Goal: Find specific page/section: Find specific page/section

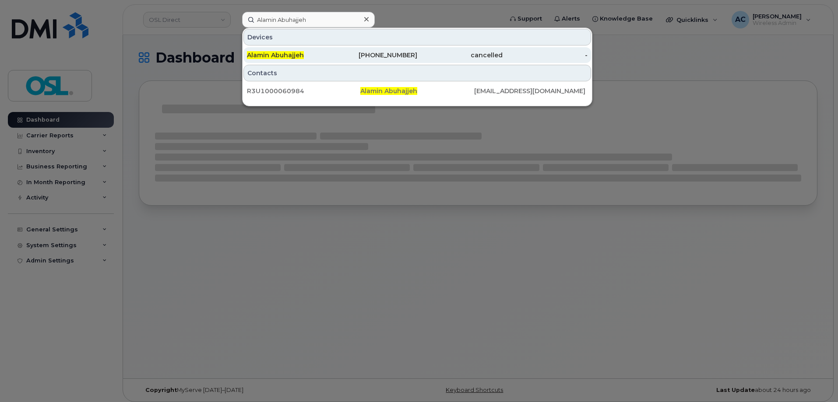
type input "Alamin Abuhajjeh"
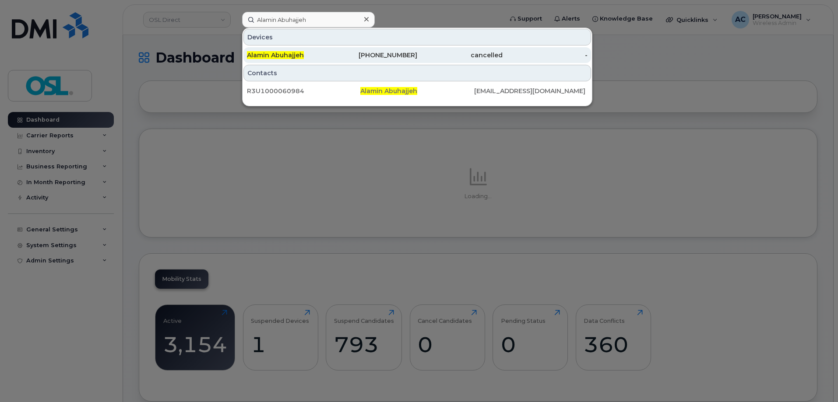
click at [278, 50] on div "Alamin Abuhajjeh" at bounding box center [289, 55] width 85 height 16
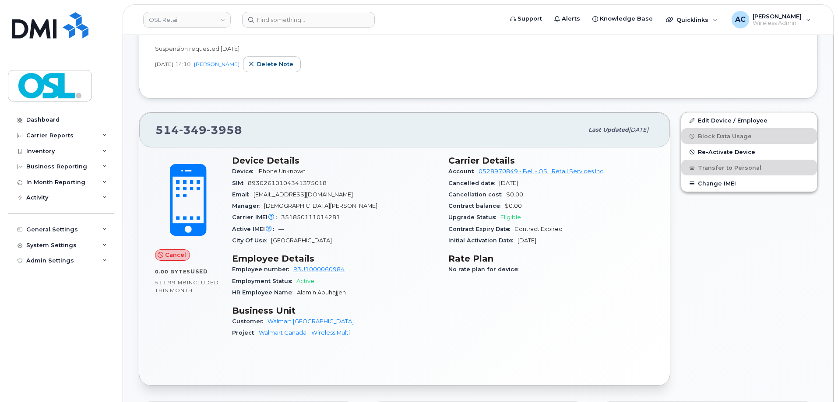
scroll to position [219, 0]
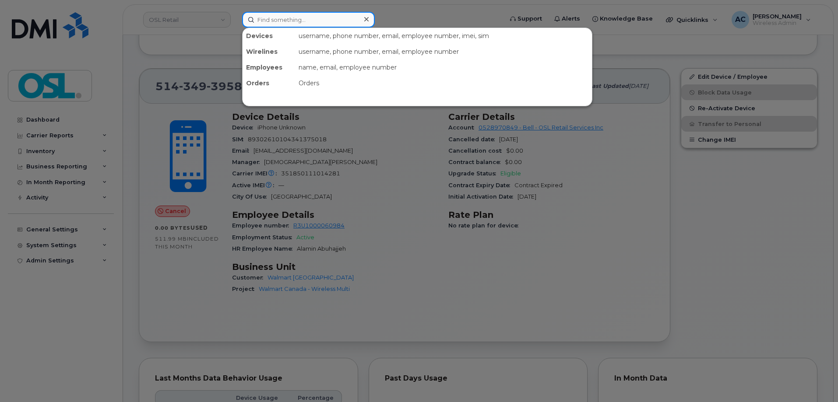
click at [320, 25] on input at bounding box center [308, 20] width 133 height 16
paste input "Arisa Khan"
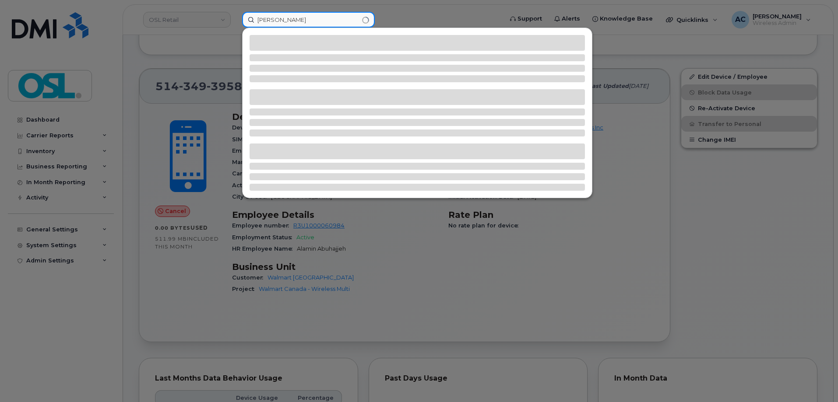
type input "Arisa Khan"
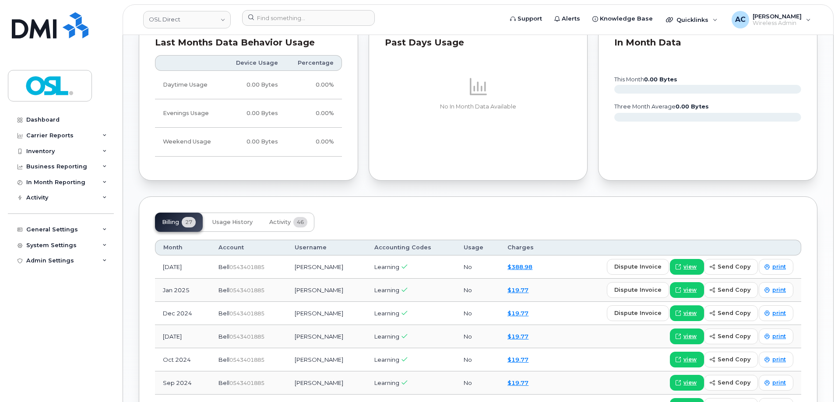
scroll to position [525, 0]
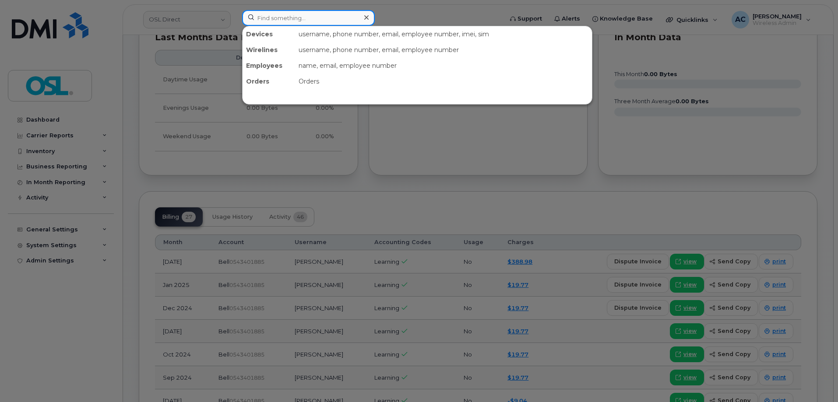
click at [334, 13] on input at bounding box center [308, 18] width 133 height 16
paste input "Arthur Kuban"
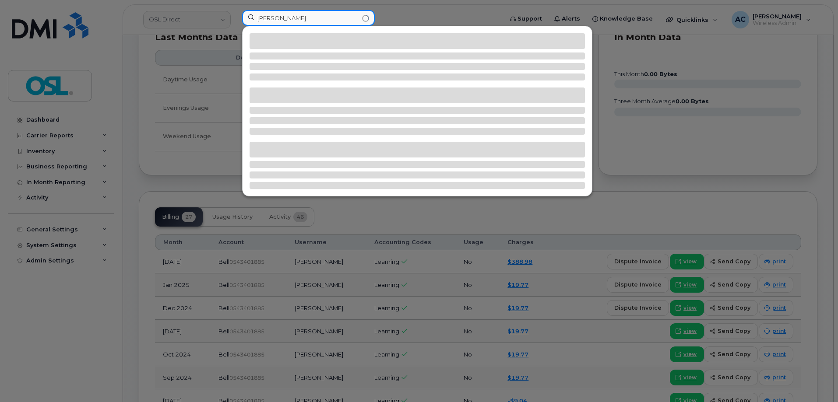
type input "Arthur Kuban"
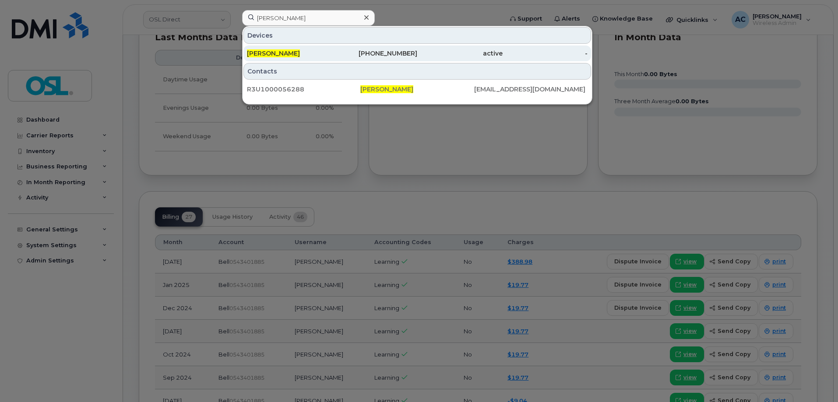
click at [285, 54] on span "Arthur Kuban" at bounding box center [273, 53] width 53 height 8
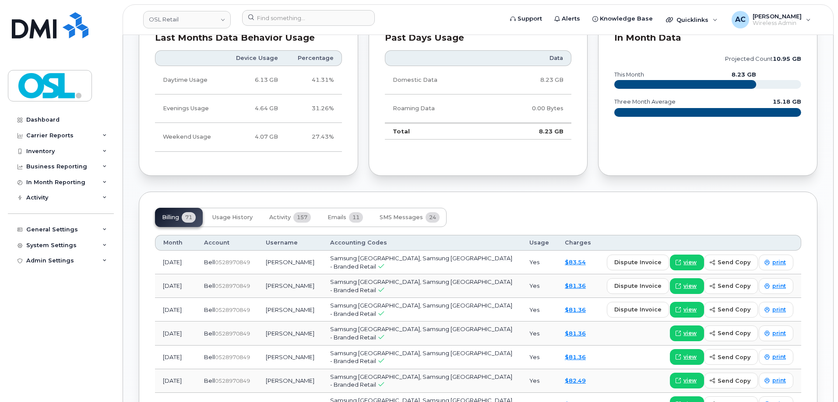
scroll to position [525, 0]
click at [293, 218] on button "Activity 157" at bounding box center [290, 216] width 56 height 19
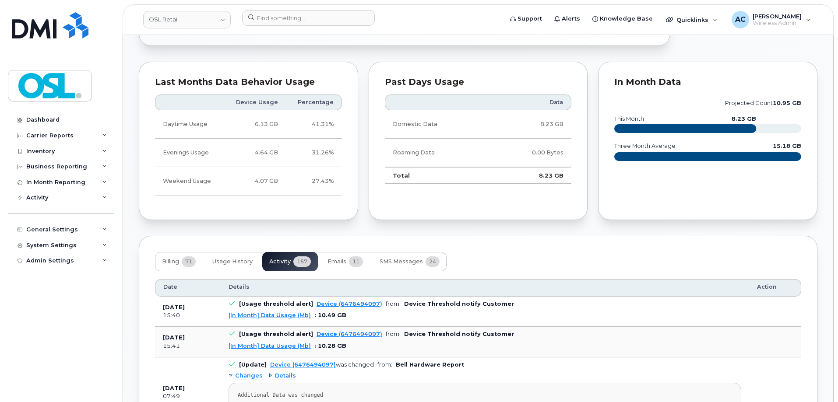
scroll to position [438, 0]
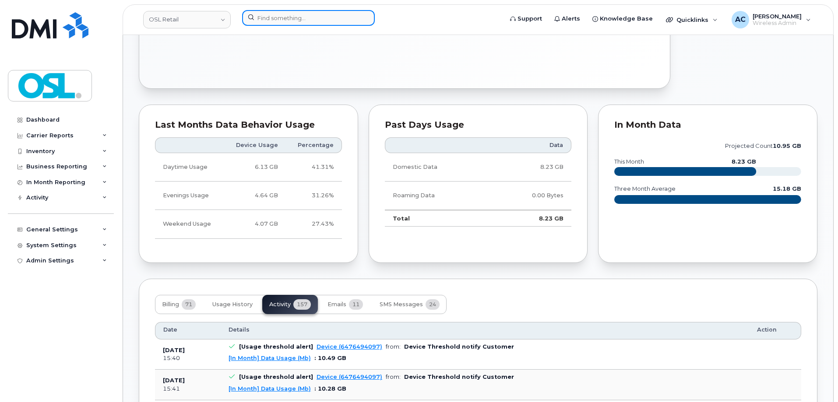
click at [276, 18] on input at bounding box center [308, 18] width 133 height 16
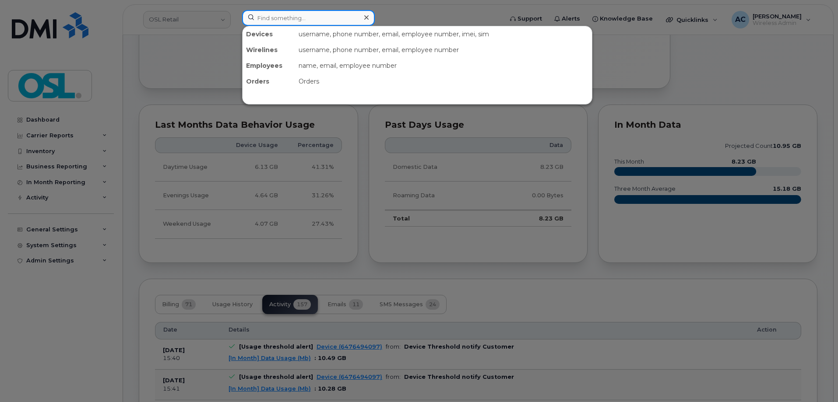
paste input "Colleen Wasyl"
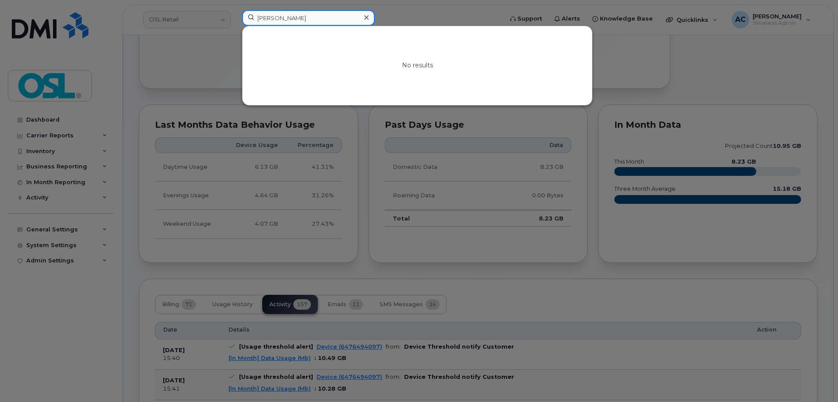
drag, startPoint x: 280, startPoint y: 18, endPoint x: 201, endPoint y: 18, distance: 79.2
click at [235, 18] on div "Colleen Wasyl No results" at bounding box center [369, 19] width 269 height 19
drag, startPoint x: 279, startPoint y: 16, endPoint x: 170, endPoint y: 14, distance: 109.4
click at [235, 14] on div "Wasyl No results" at bounding box center [369, 19] width 269 height 19
click at [285, 19] on input "colleen" at bounding box center [308, 18] width 133 height 16
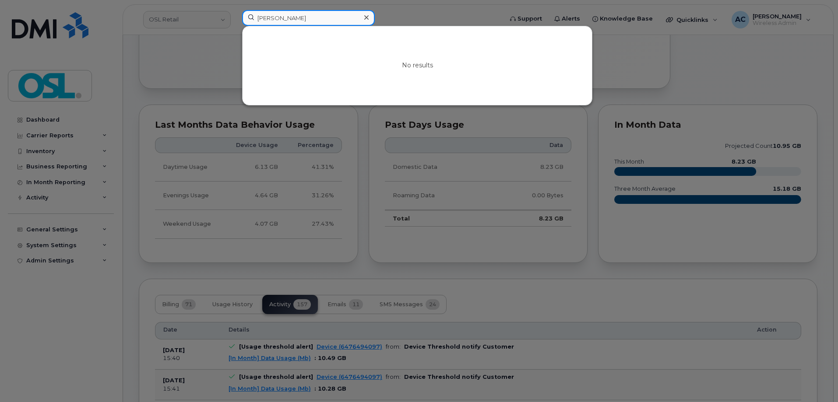
click at [285, 19] on input "colleen" at bounding box center [308, 18] width 133 height 16
paste input "Wasyl"
drag, startPoint x: 285, startPoint y: 18, endPoint x: 226, endPoint y: 21, distance: 58.7
click at [235, 21] on div "Wasyl No results" at bounding box center [369, 19] width 269 height 19
click at [211, 33] on div at bounding box center [419, 201] width 838 height 402
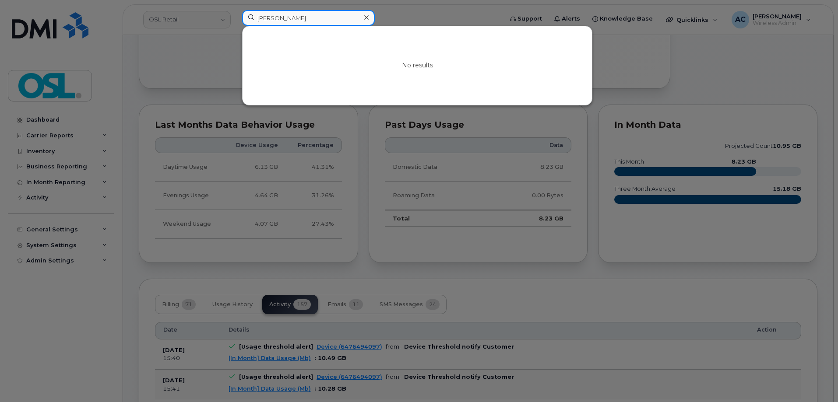
click at [289, 13] on input "Wasyl" at bounding box center [308, 18] width 133 height 16
paste input "DESIREE ALI"
drag, startPoint x: 281, startPoint y: 17, endPoint x: 342, endPoint y: 17, distance: 60.4
click at [342, 17] on input "DESIREE ALI" at bounding box center [308, 18] width 133 height 16
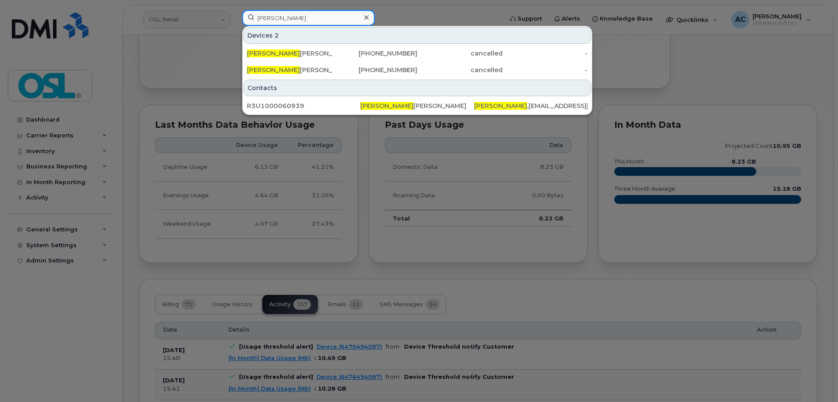
click at [272, 17] on input "DESIREE" at bounding box center [308, 18] width 133 height 16
paste input "Jason Godin"
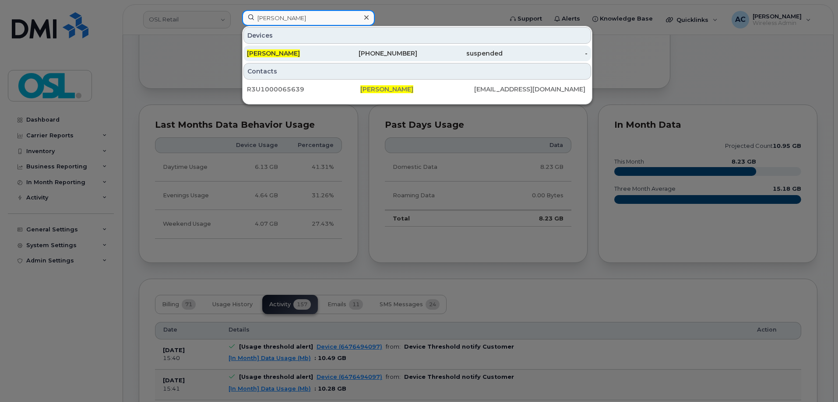
type input "Jason Godin"
click at [274, 51] on span "Jason Godin" at bounding box center [273, 53] width 53 height 8
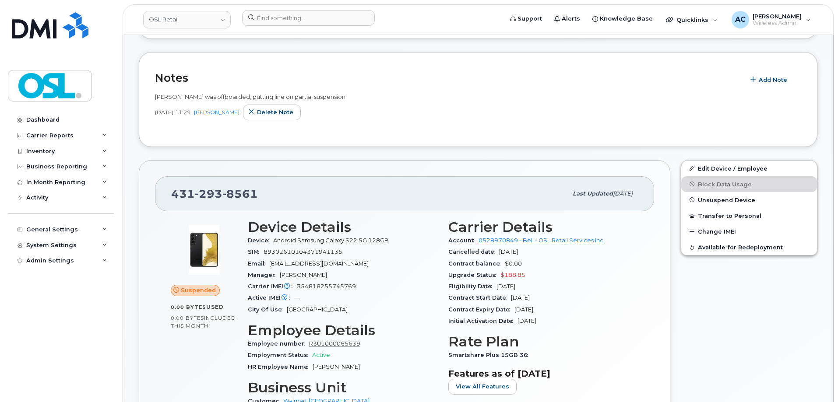
scroll to position [175, 0]
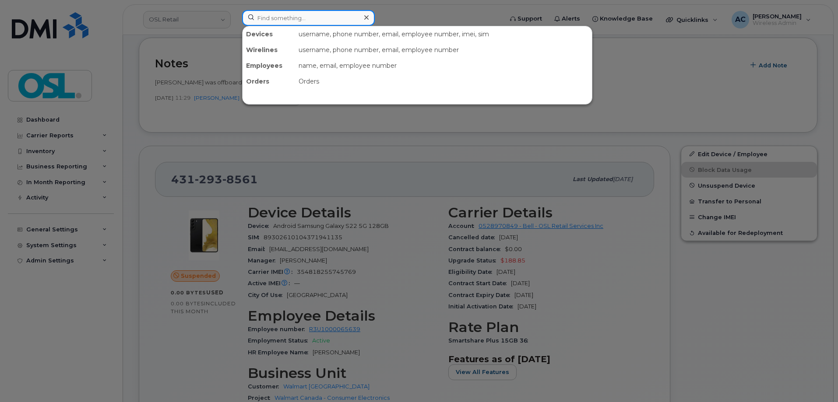
click at [321, 17] on input at bounding box center [308, 18] width 133 height 16
paste input "Lauren Denman"
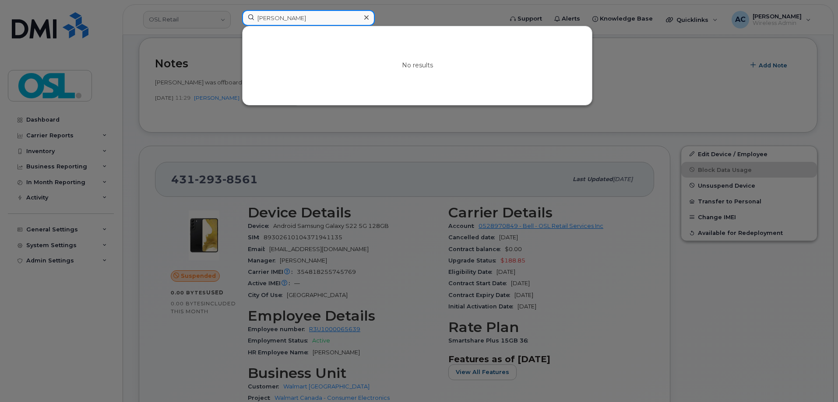
click at [285, 22] on input "Lauren Denman" at bounding box center [308, 18] width 133 height 16
paste input "Pavle Lakic"
drag, startPoint x: 273, startPoint y: 17, endPoint x: 365, endPoint y: 18, distance: 92.4
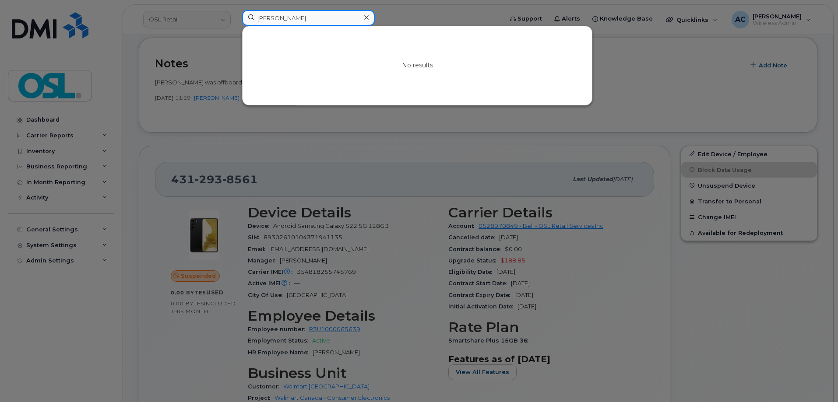
click at [365, 18] on div "Pavle Lakic" at bounding box center [308, 18] width 133 height 16
drag, startPoint x: 293, startPoint y: 18, endPoint x: 132, endPoint y: 32, distance: 161.7
click at [235, 29] on div "Pavle No results" at bounding box center [369, 19] width 269 height 19
click at [314, 17] on input "lakic" at bounding box center [308, 18] width 133 height 16
click at [314, 18] on input "lakic" at bounding box center [308, 18] width 133 height 16
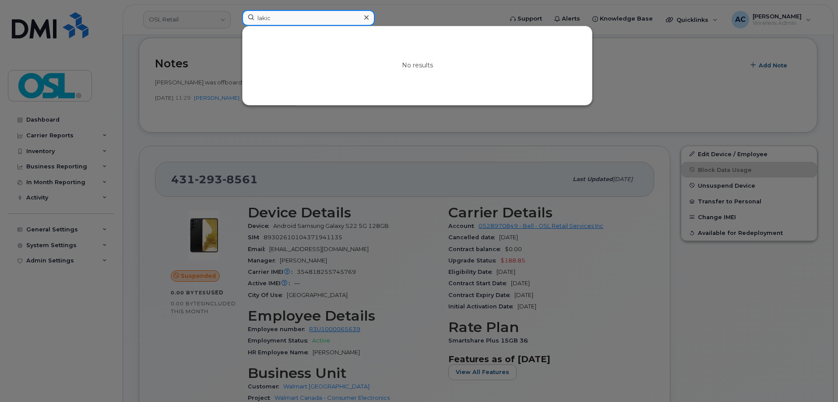
paste input "Vincent Grenier-Gravel"
drag, startPoint x: 280, startPoint y: 16, endPoint x: 389, endPoint y: 23, distance: 109.7
click at [389, 23] on div "Vincent Grenier-Gravel No results" at bounding box center [369, 19] width 269 height 19
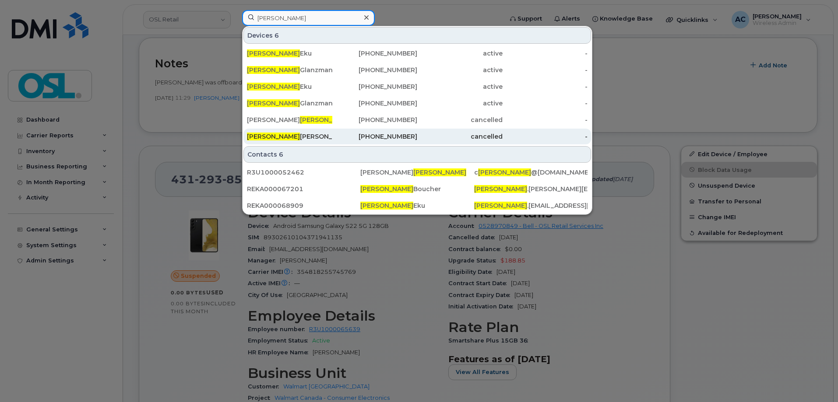
type input "Vincent"
click at [308, 133] on div "Vincent Grenier-gravel" at bounding box center [289, 136] width 85 height 9
click at [279, 135] on div "Vincent Grenier-gravel" at bounding box center [289, 136] width 85 height 9
